Goal: Transaction & Acquisition: Obtain resource

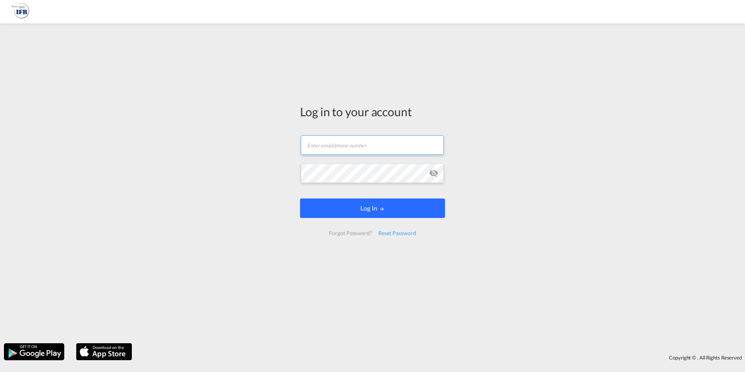
type input "s.torres.ferrafiat@france-ifbgroup.net"
click at [363, 205] on button "Log In" at bounding box center [372, 207] width 145 height 19
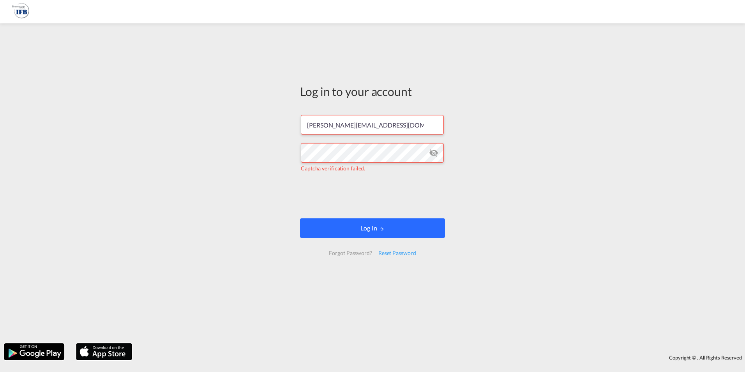
click at [387, 227] on button "Log In" at bounding box center [372, 227] width 145 height 19
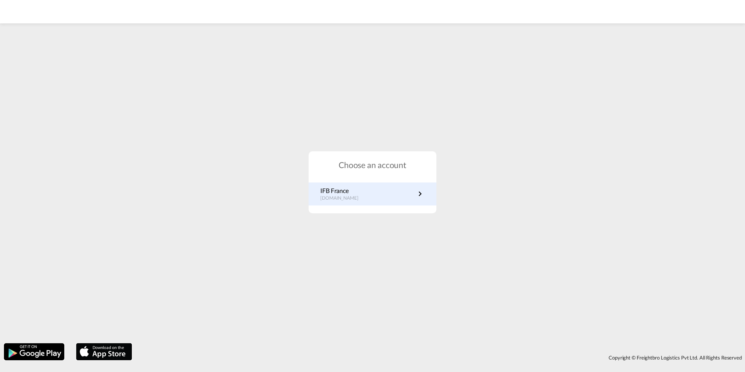
click at [359, 188] on p "IFB France" at bounding box center [343, 190] width 46 height 9
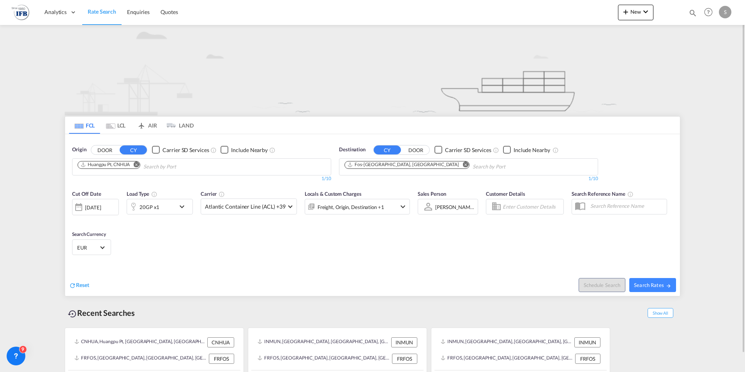
click at [138, 164] on md-icon "Remove" at bounding box center [136, 164] width 6 height 6
type input "zhong"
click at [135, 179] on div "[PERSON_NAME] [GEOGRAPHIC_DATA] CNZGA" at bounding box center [138, 184] width 148 height 23
click at [163, 166] on body "Analytics Reports Rate Search Enquiries Quotes Analytics Reports" at bounding box center [372, 186] width 745 height 372
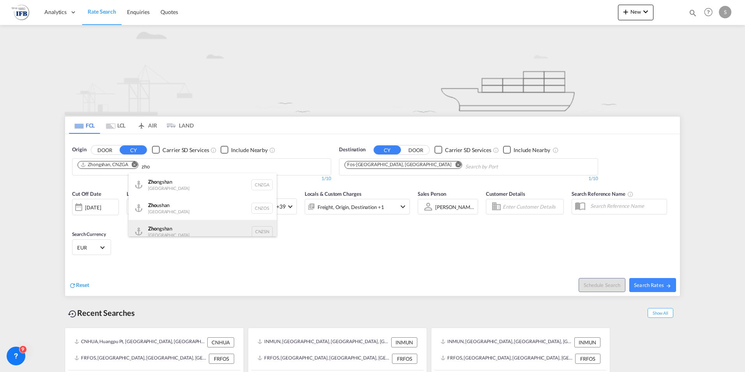
type input "zho"
click at [188, 225] on div "Zho ngshan China CNZSN" at bounding box center [203, 231] width 148 height 23
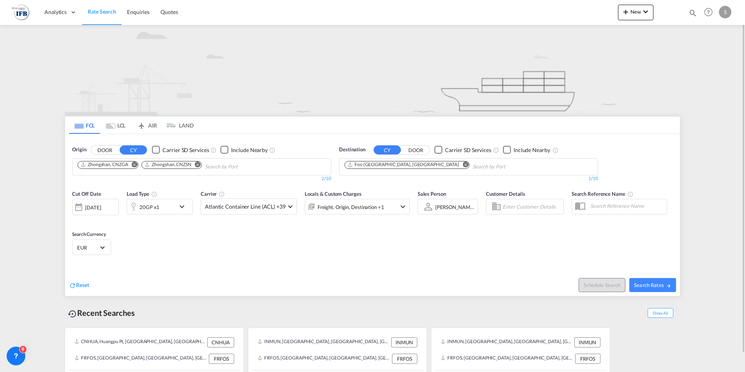
click at [170, 207] on div "20GP x1" at bounding box center [151, 207] width 48 height 16
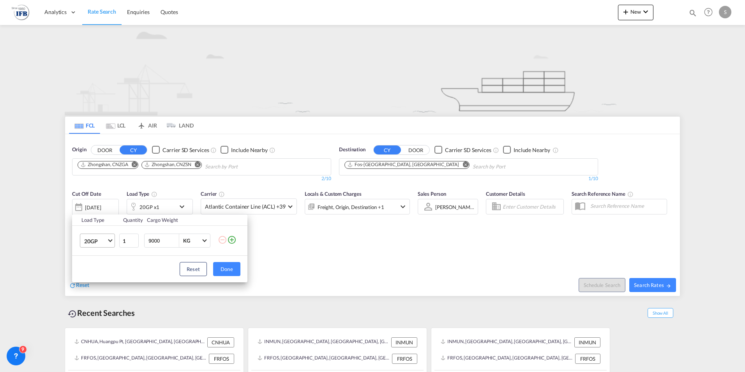
click at [106, 242] on span "20GP" at bounding box center [95, 241] width 23 height 8
click at [96, 279] on div "40HC" at bounding box center [91, 278] width 14 height 8
click at [232, 267] on button "Done" at bounding box center [226, 269] width 27 height 14
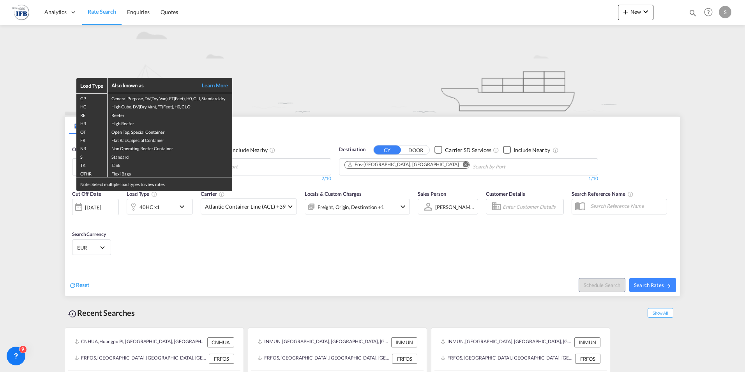
click at [95, 206] on div "Load Type Also known as Learn More GP General Purpose, DV(Dry Van), FT(Feet), H…" at bounding box center [372, 186] width 745 height 372
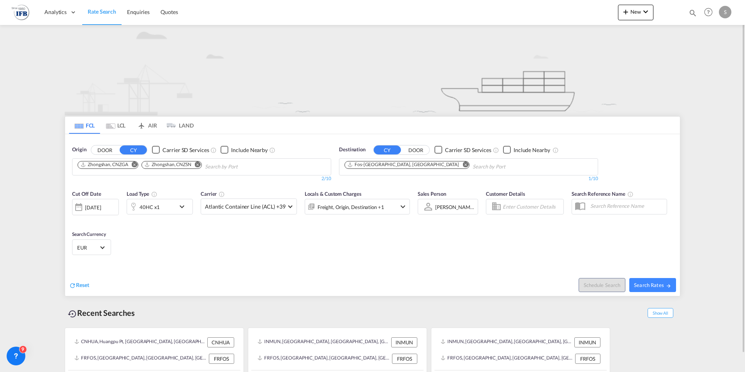
click at [80, 210] on div at bounding box center [79, 207] width 12 height 16
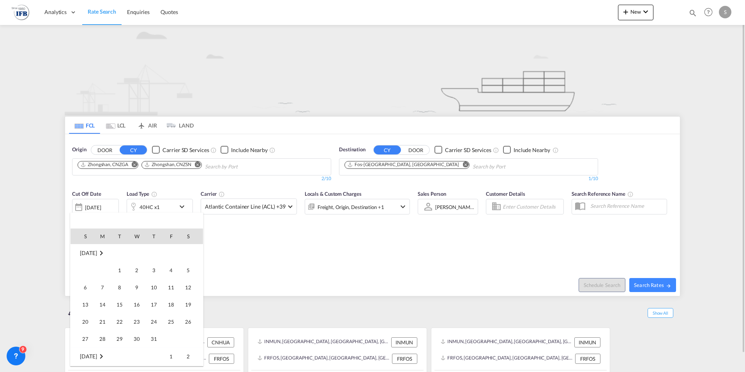
scroll to position [207, 0]
click at [90, 253] on span "[DATE]" at bounding box center [88, 253] width 17 height 7
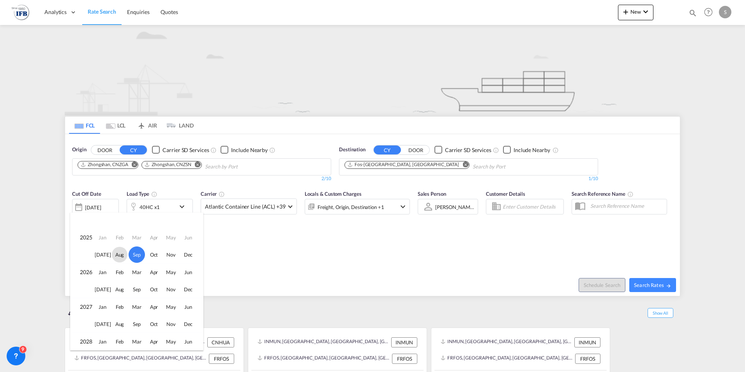
click at [119, 257] on span "Aug" at bounding box center [120, 255] width 16 height 16
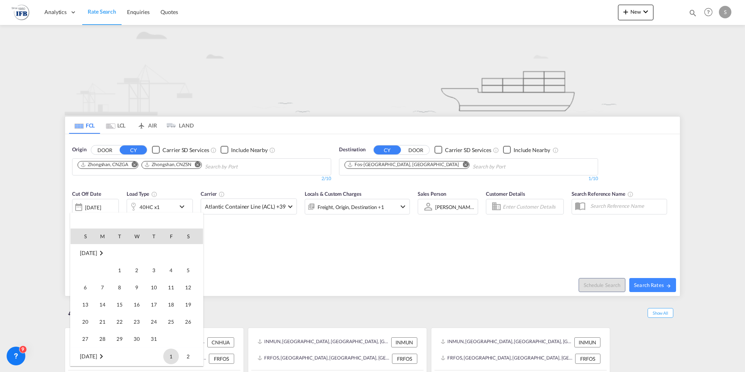
scroll to position [103, 0]
click at [168, 252] on span "1" at bounding box center [171, 253] width 16 height 16
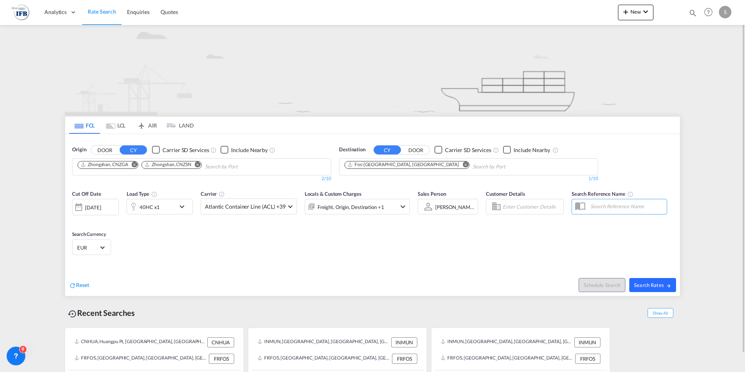
click at [644, 287] on span "Search Rates" at bounding box center [652, 285] width 37 height 6
type input "CNZGA,CNZSN to FRFOS / [DATE]"
